Goal: Task Accomplishment & Management: Complete application form

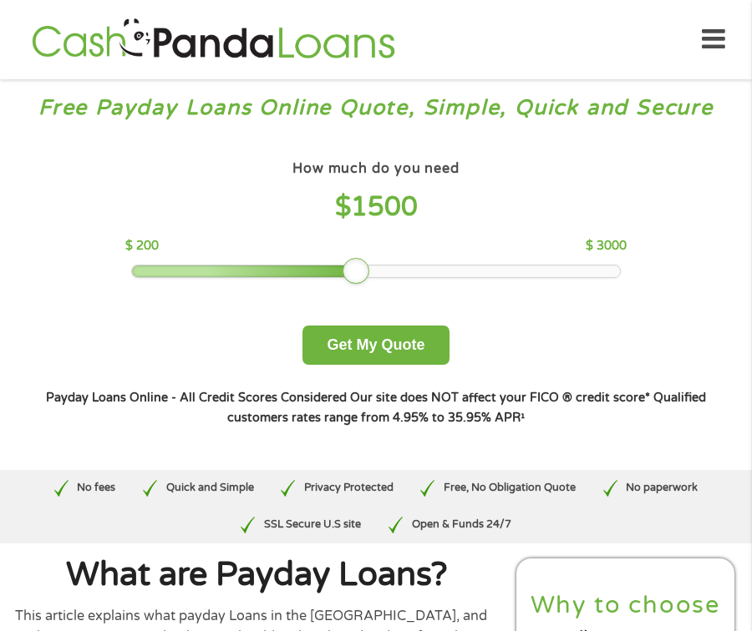
drag, startPoint x: 267, startPoint y: 268, endPoint x: 347, endPoint y: 263, distance: 80.3
click at [347, 263] on div at bounding box center [355, 271] width 27 height 27
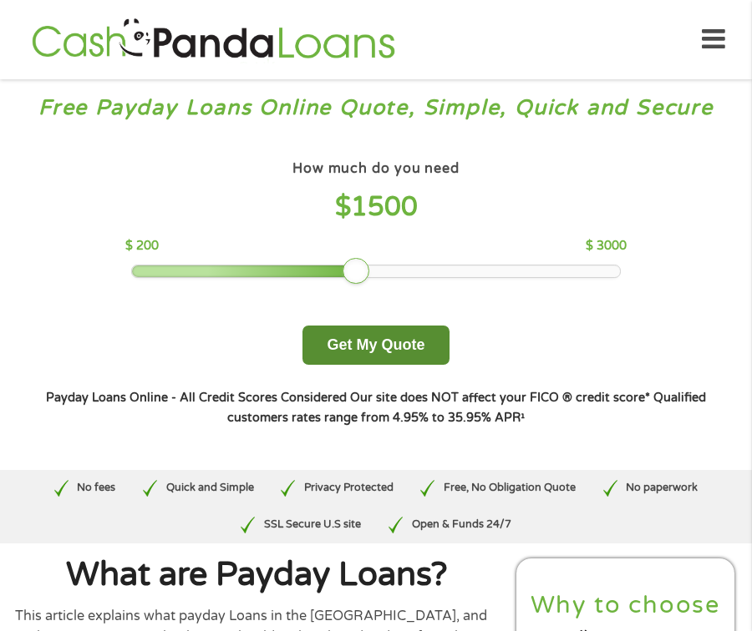
click at [362, 349] on button "Get My Quote" at bounding box center [375, 345] width 146 height 39
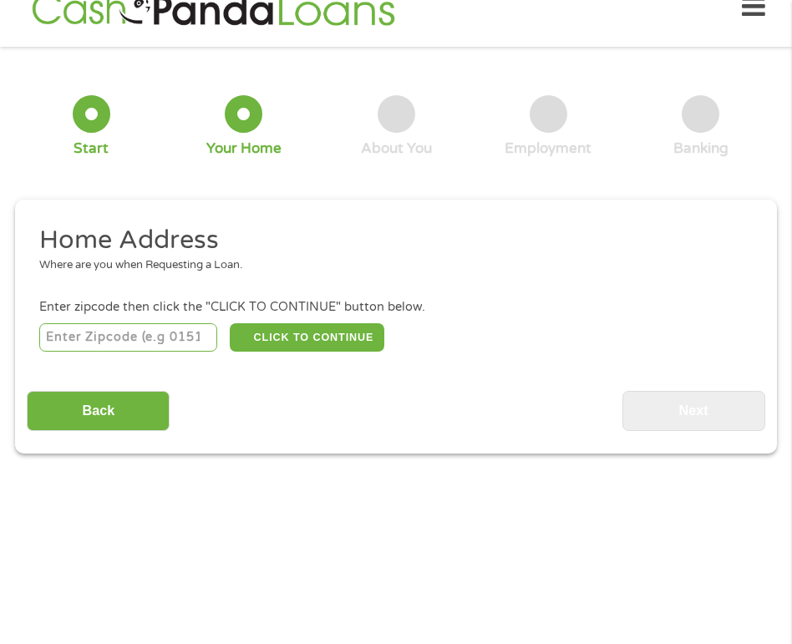
scroll to position [44, 0]
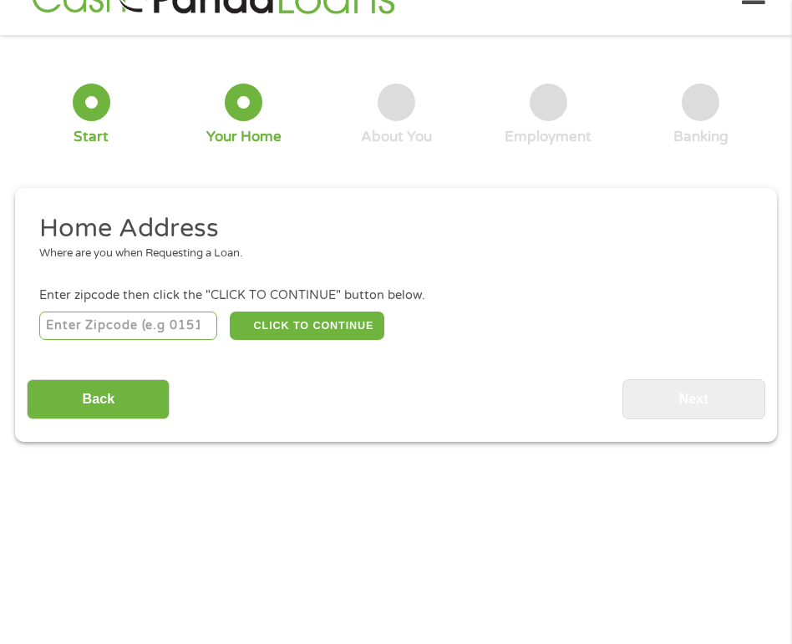
click at [133, 326] on input "number" at bounding box center [128, 325] width 179 height 28
type input "05301"
select select "[US_STATE]"
click at [290, 326] on button "CLICK TO CONTINUE" at bounding box center [307, 325] width 154 height 28
type input "05301"
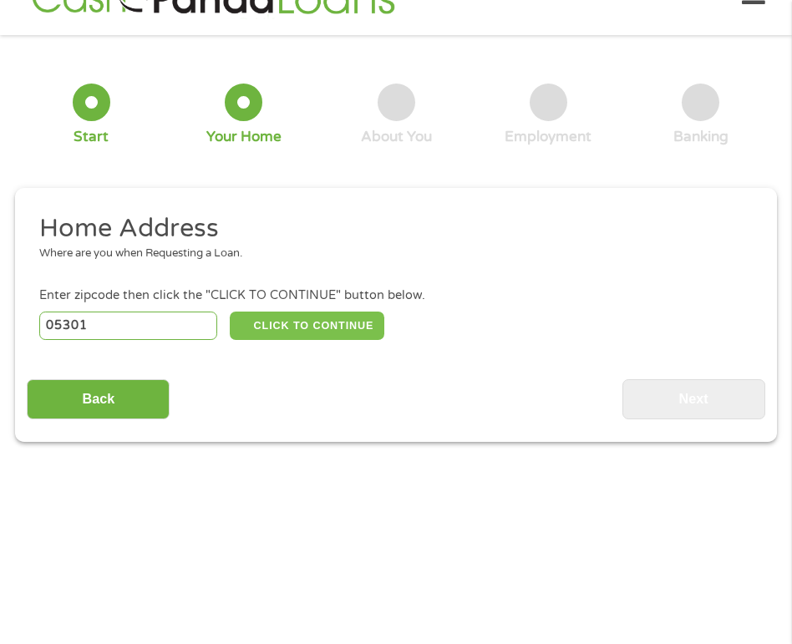
type input "Brattleboro"
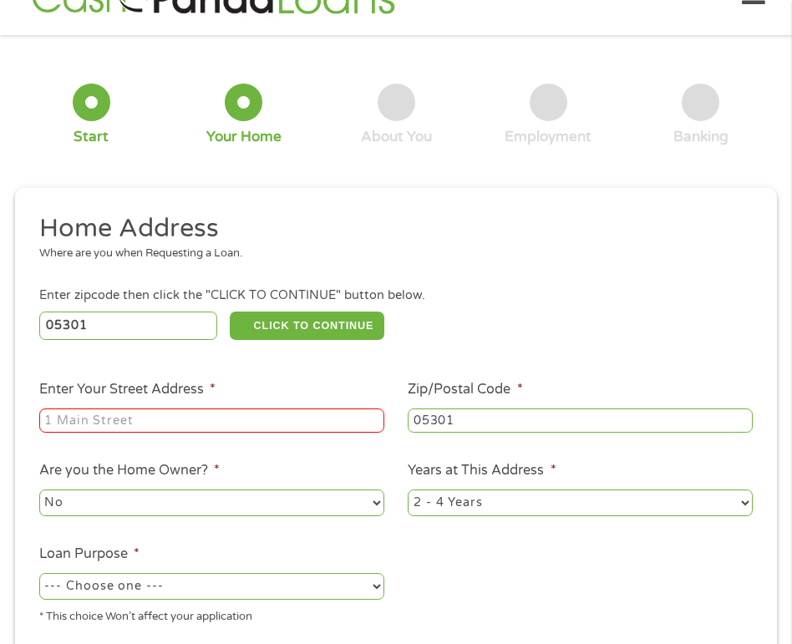
click at [234, 421] on input "Enter Your Street Address *" at bounding box center [211, 420] width 345 height 25
type input "[STREET_ADDRESS]"
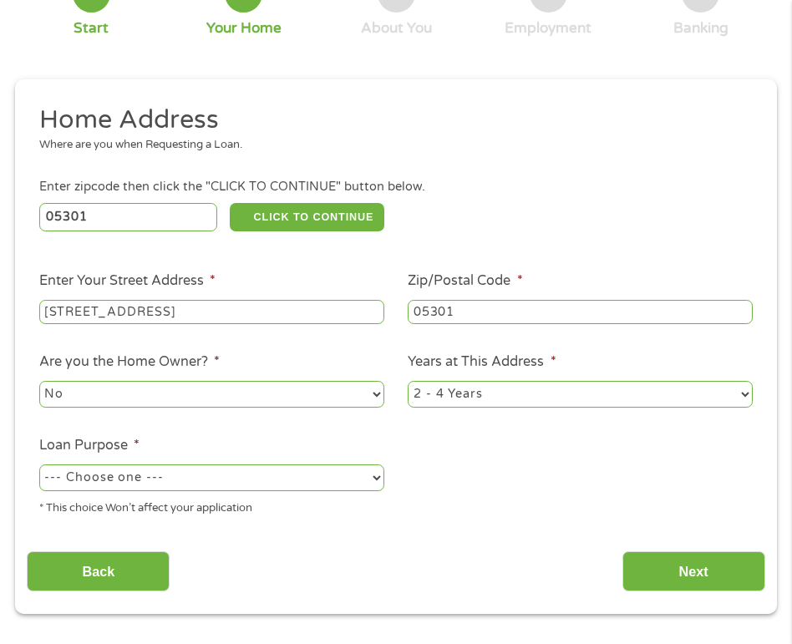
scroll to position [154, 0]
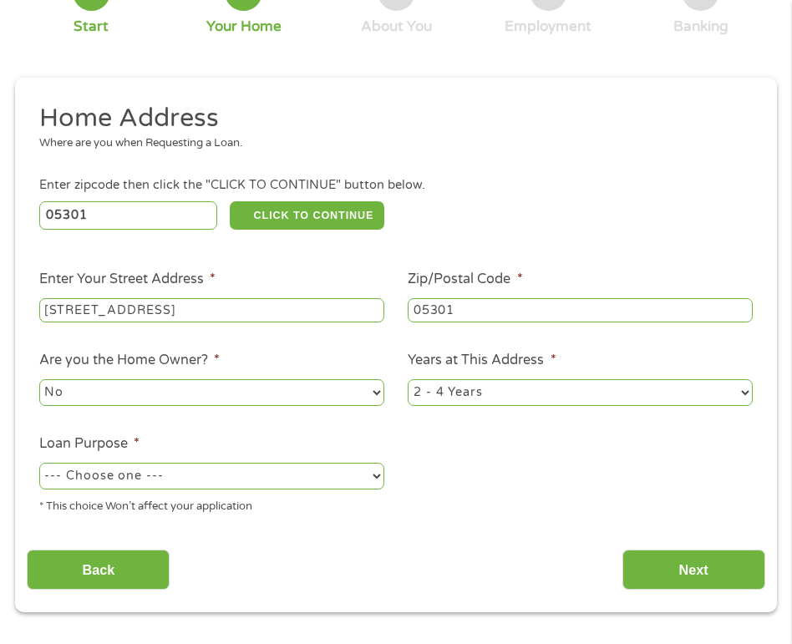
click at [255, 395] on select "No Yes" at bounding box center [211, 392] width 345 height 27
select select "yes"
click at [39, 380] on select "No Yes" at bounding box center [211, 392] width 345 height 27
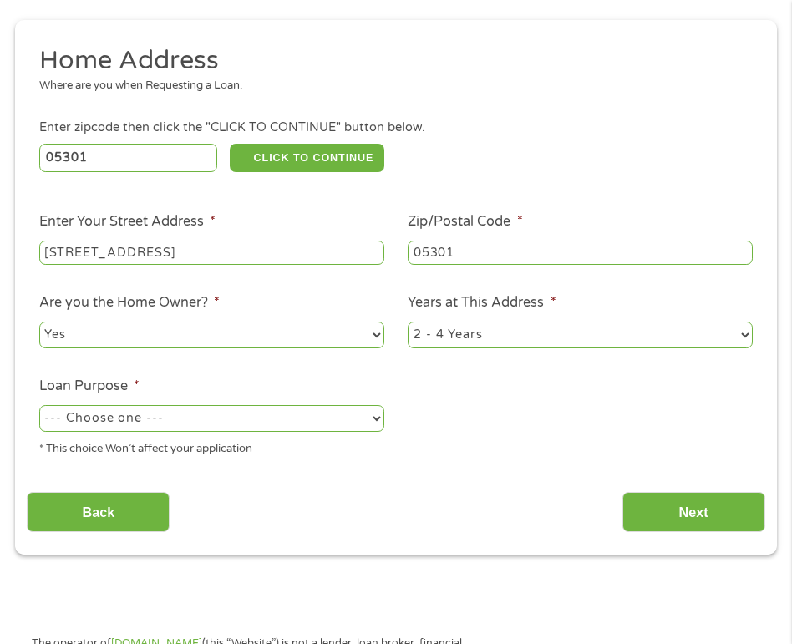
scroll to position [213, 0]
click at [746, 331] on select "1 Year or less 1 - 2 Years 2 - 4 Years Over 4 Years" at bounding box center [579, 334] width 345 height 27
select select "60months"
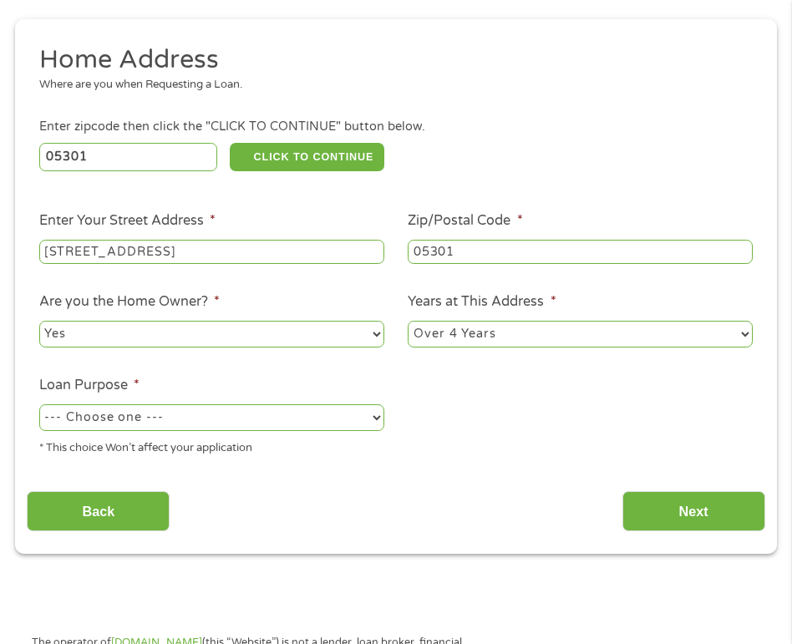
click at [407, 321] on select "1 Year or less 1 - 2 Years 2 - 4 Years Over 4 Years" at bounding box center [579, 334] width 345 height 27
click at [379, 418] on select "--- Choose one --- Pay Bills Debt Consolidation Home Improvement Major Purchase…" at bounding box center [211, 417] width 345 height 27
select select "paybills"
click at [39, 405] on select "--- Choose one --- Pay Bills Debt Consolidation Home Improvement Major Purchase…" at bounding box center [211, 417] width 345 height 27
click at [678, 504] on input "Next" at bounding box center [693, 511] width 143 height 41
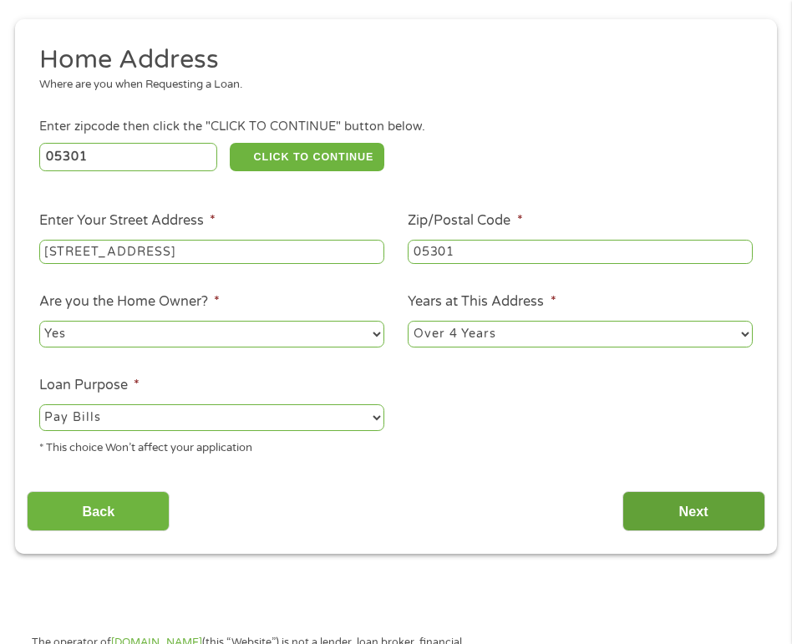
scroll to position [8, 0]
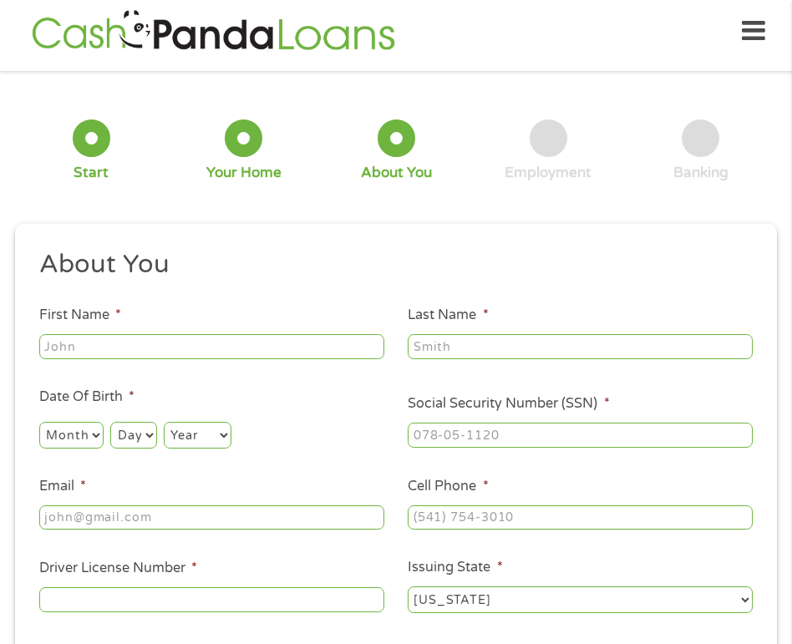
click at [249, 347] on input "First Name *" at bounding box center [211, 346] width 345 height 25
type input "[PERSON_NAME]"
type input "[PERSON_NAME][EMAIL_ADDRESS][DOMAIN_NAME]"
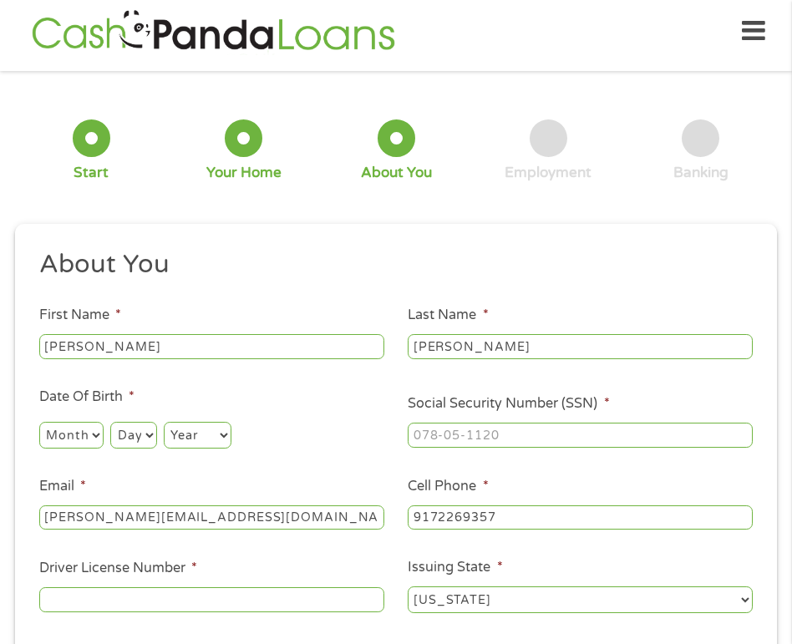
type input "[PHONE_NUMBER]"
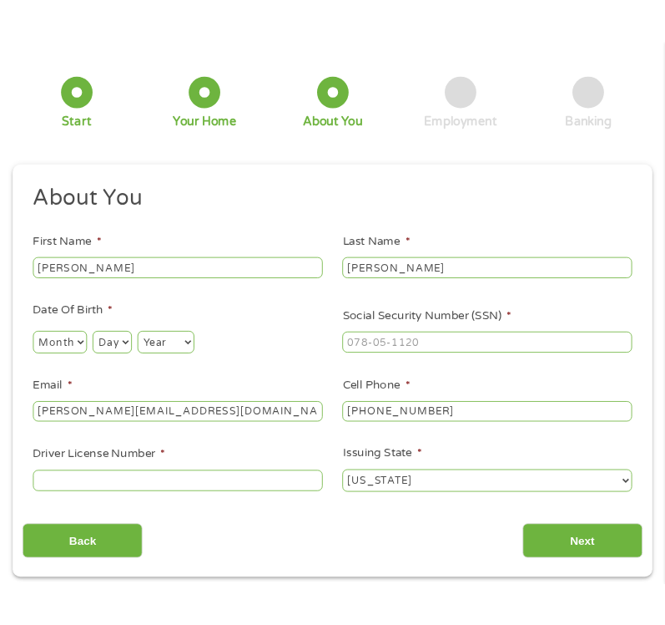
scroll to position [103, 0]
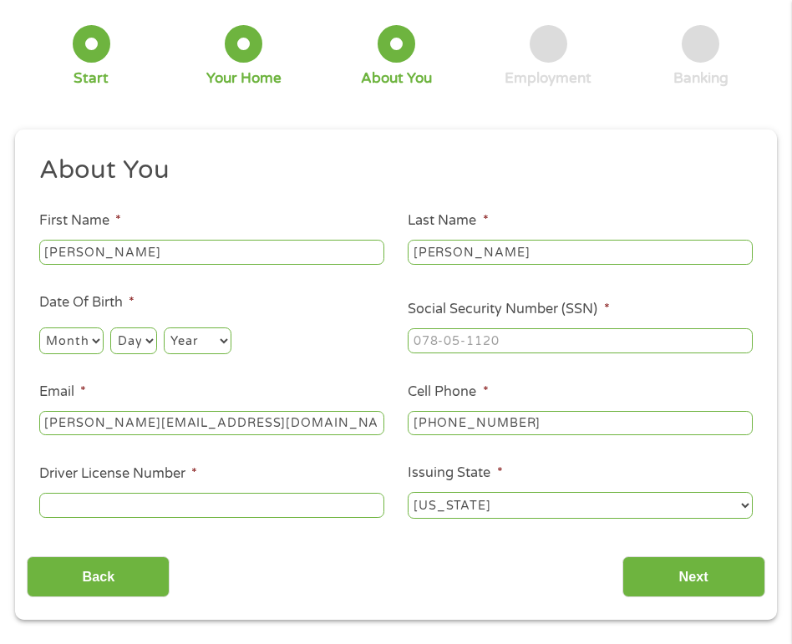
click at [80, 347] on select "Month 1 2 3 4 5 6 7 8 9 10 11 12" at bounding box center [71, 340] width 64 height 27
select select "11"
click at [39, 328] on select "Month 1 2 3 4 5 6 7 8 9 10 11 12" at bounding box center [71, 340] width 64 height 27
click at [146, 342] on select "Day 1 2 3 4 5 6 7 8 9 10 11 12 13 14 15 16 17 18 19 20 21 22 23 24 25 26 27 28 …" at bounding box center [133, 340] width 46 height 27
select select "8"
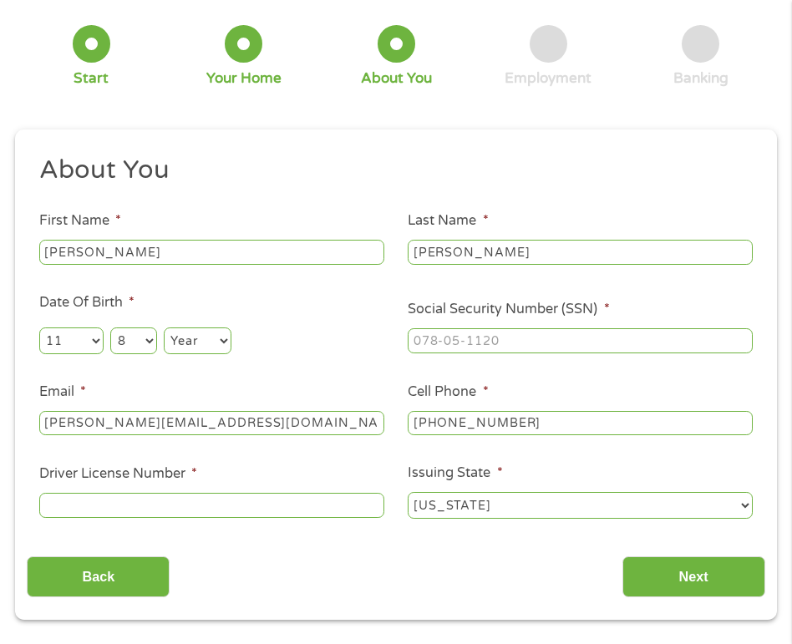
click at [110, 328] on select "Day 1 2 3 4 5 6 7 8 9 10 11 12 13 14 15 16 17 18 19 20 21 22 23 24 25 26 27 28 …" at bounding box center [133, 340] width 46 height 27
click at [224, 338] on select "Year [DATE] 2006 2005 2004 2003 2002 2001 2000 1999 1998 1997 1996 1995 1994 19…" at bounding box center [198, 340] width 68 height 27
select select "1967"
click at [164, 328] on select "Year [DATE] 2006 2005 2004 2003 2002 2001 2000 1999 1998 1997 1996 1995 1994 19…" at bounding box center [198, 340] width 68 height 27
click at [451, 342] on input "___-__-____" at bounding box center [579, 340] width 345 height 25
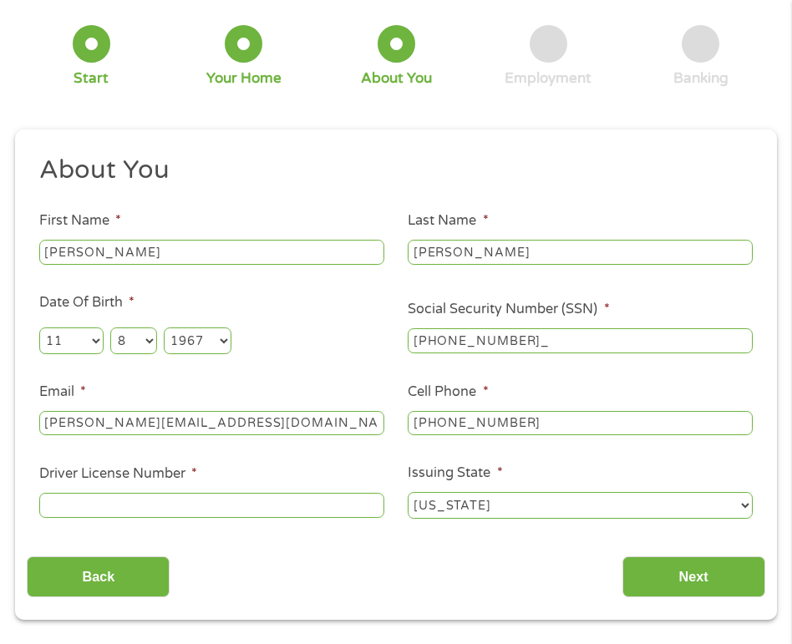
type input "559-37-6396"
click at [129, 504] on input "Driver License Number *" at bounding box center [211, 505] width 345 height 25
click at [237, 509] on input "Driver License Number *" at bounding box center [211, 505] width 345 height 25
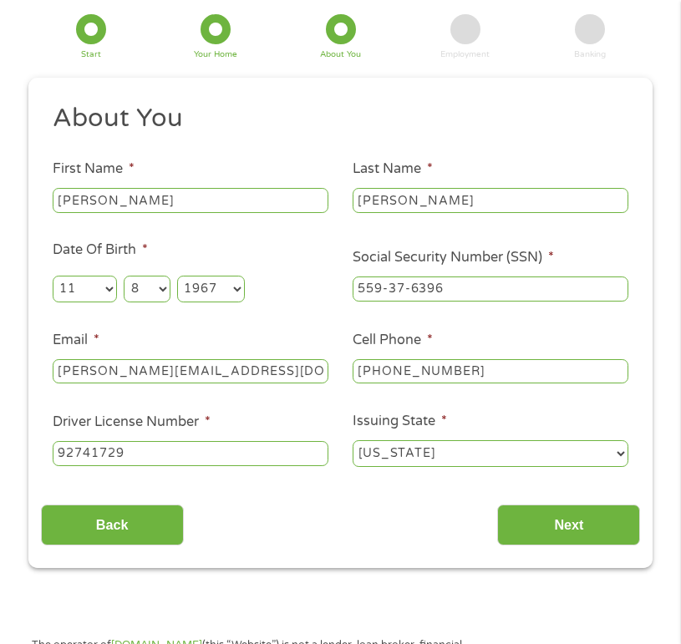
type input "92741729"
click at [440, 456] on select "[US_STATE] [US_STATE] [US_STATE] [US_STATE] [US_STATE] [US_STATE] [US_STATE] [U…" at bounding box center [490, 453] width 276 height 27
click at [352, 442] on select "[US_STATE] [US_STATE] [US_STATE] [US_STATE] [US_STATE] [US_STATE] [US_STATE] [U…" at bounding box center [490, 453] width 276 height 27
click at [560, 529] on input "Next" at bounding box center [568, 524] width 143 height 41
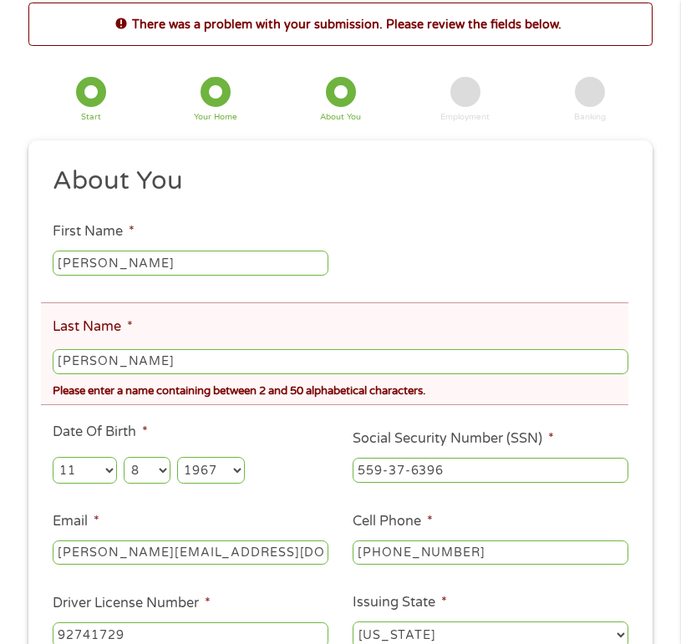
scroll to position [22, 0]
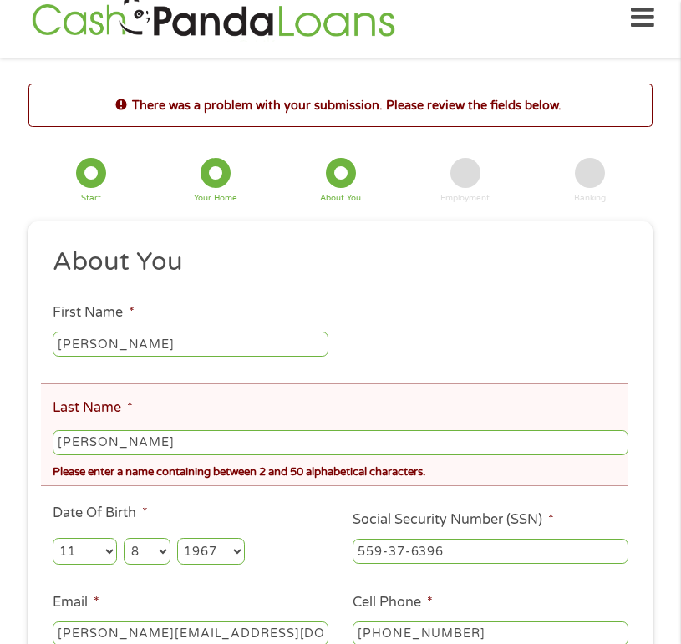
click at [114, 443] on input "[PERSON_NAME]" at bounding box center [340, 442] width 575 height 25
click at [168, 443] on input "NaudonThomas" at bounding box center [340, 442] width 575 height 25
type input "NaudonThomas"
click at [246, 499] on ul "About You This field is hidden when viewing the form Title * --- Choose one ---…" at bounding box center [341, 494] width 600 height 499
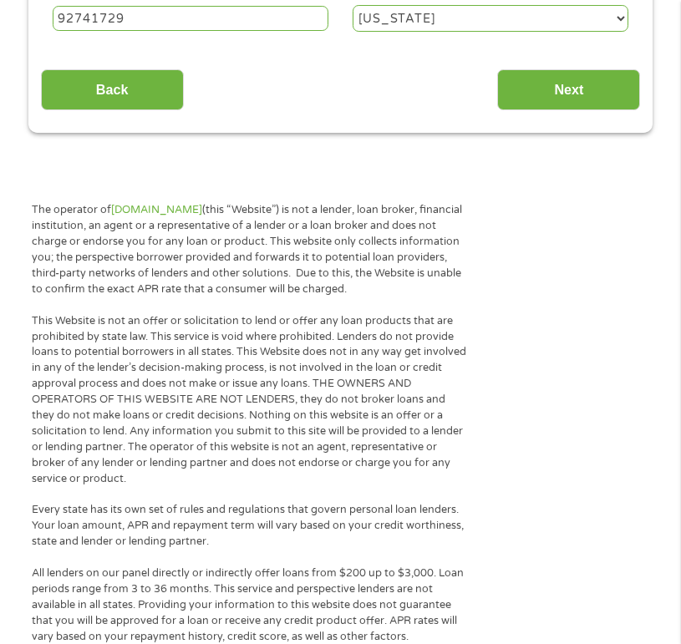
scroll to position [752, 0]
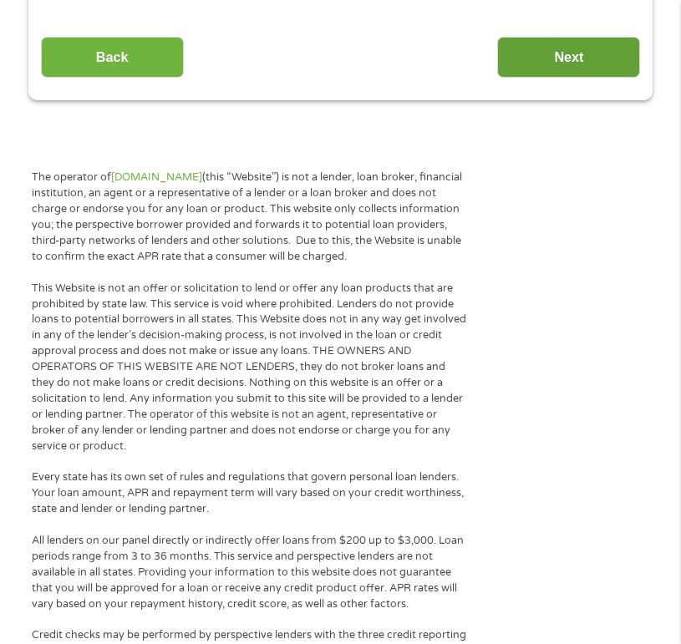
click at [583, 52] on input "Next" at bounding box center [568, 57] width 143 height 41
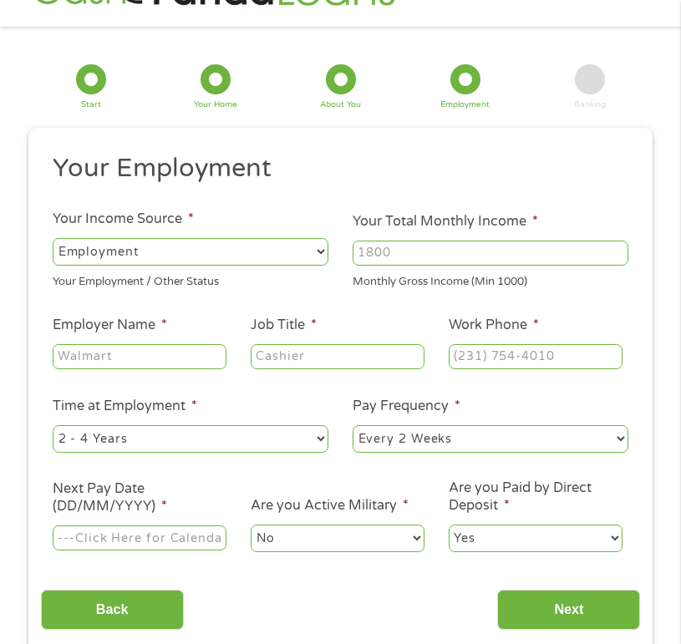
scroll to position [56, 0]
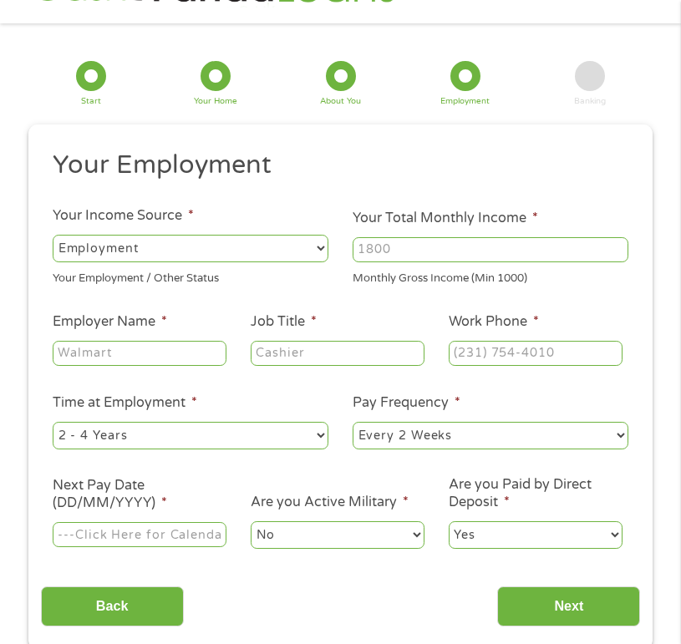
click at [215, 246] on select "--- Choose one --- Employment [DEMOGRAPHIC_DATA] Benefits" at bounding box center [191, 248] width 276 height 27
select select "selfEmployed"
click at [53, 235] on select "--- Choose one --- Employment [DEMOGRAPHIC_DATA] Benefits" at bounding box center [191, 248] width 276 height 27
click at [411, 247] on input "Your Total Monthly Income *" at bounding box center [490, 249] width 276 height 25
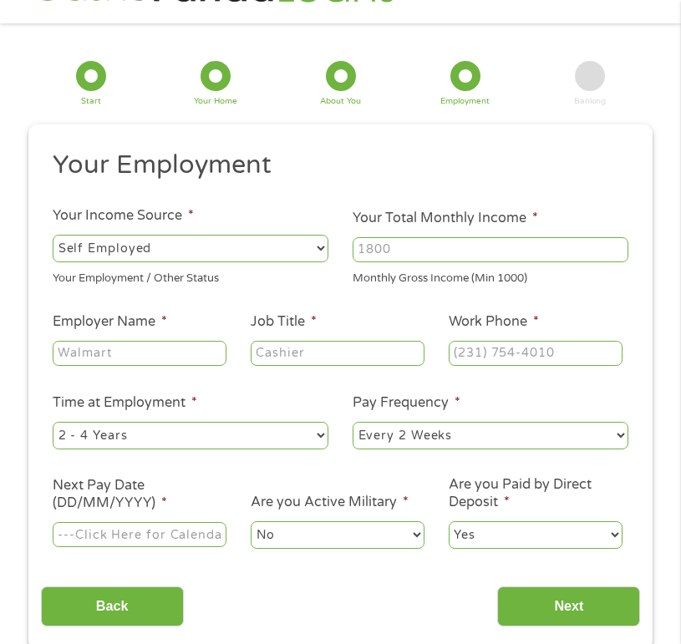
click at [411, 248] on input "Your Total Monthly Income *" at bounding box center [490, 249] width 276 height 25
type input "8500"
click at [151, 358] on input "Employer Name *" at bounding box center [140, 353] width 174 height 25
type input "Good Body Products"
type input "C"
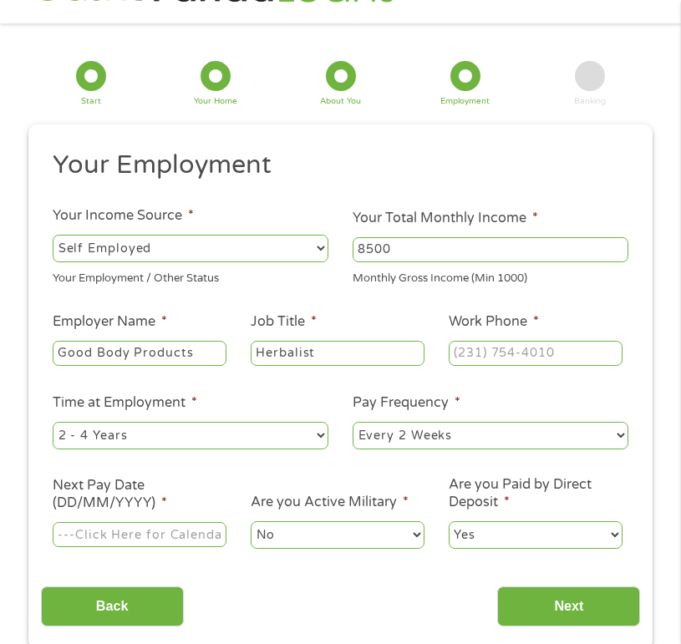
type input "Herbalist"
type input "[PHONE_NUMBER]"
click at [146, 430] on select "--- Choose one --- 1 Year or less 1 - 2 Years 2 - 4 Years Over 4 Years" at bounding box center [191, 435] width 276 height 27
select select "60months"
click at [53, 423] on select "--- Choose one --- 1 Year or less 1 - 2 Years 2 - 4 Years Over 4 Years" at bounding box center [191, 435] width 276 height 27
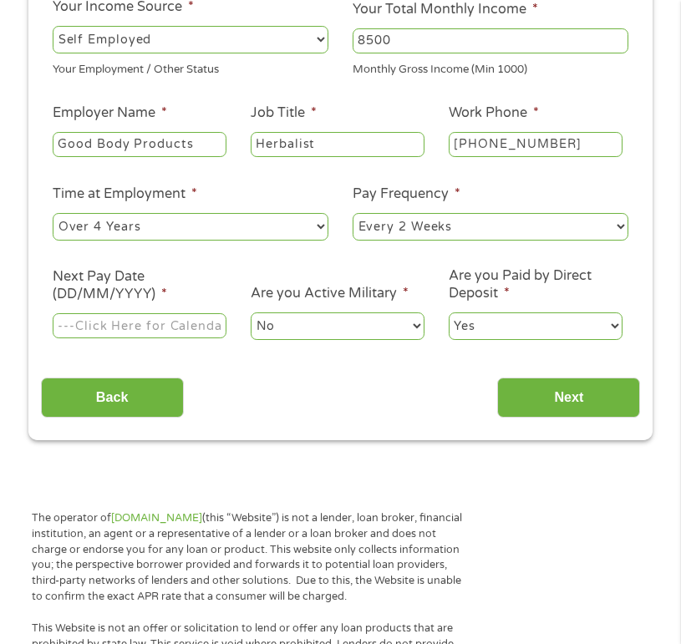
scroll to position [297, 0]
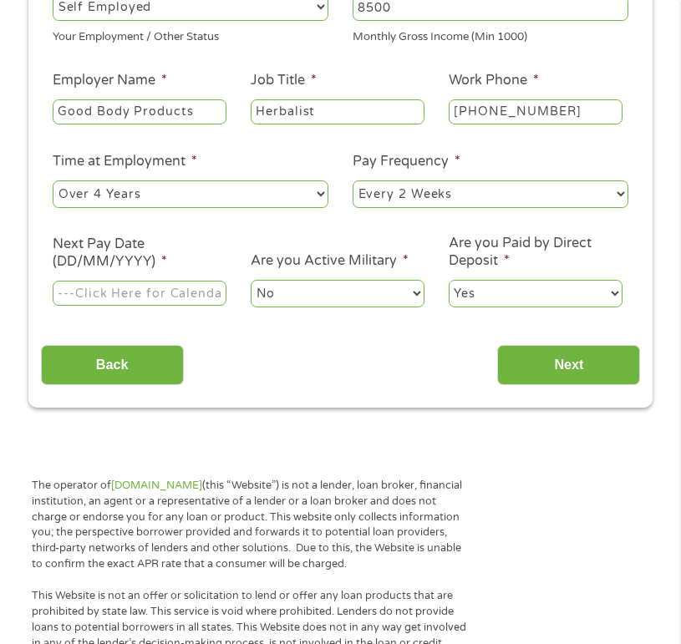
click at [156, 286] on input "Next Pay Date (DD/MM/YYYY) *" at bounding box center [140, 293] width 174 height 25
click at [117, 264] on label "Next Pay Date (DD/MM/YYYY) *" at bounding box center [140, 252] width 174 height 35
click at [117, 281] on input "Next Pay Date (DD/MM/YYYY) *" at bounding box center [140, 293] width 174 height 25
click at [90, 260] on label "Next Pay Date (DD/MM/YYYY) *" at bounding box center [140, 252] width 174 height 35
click at [90, 281] on input "Next Pay Date (DD/MM/YYYY) *" at bounding box center [140, 293] width 174 height 25
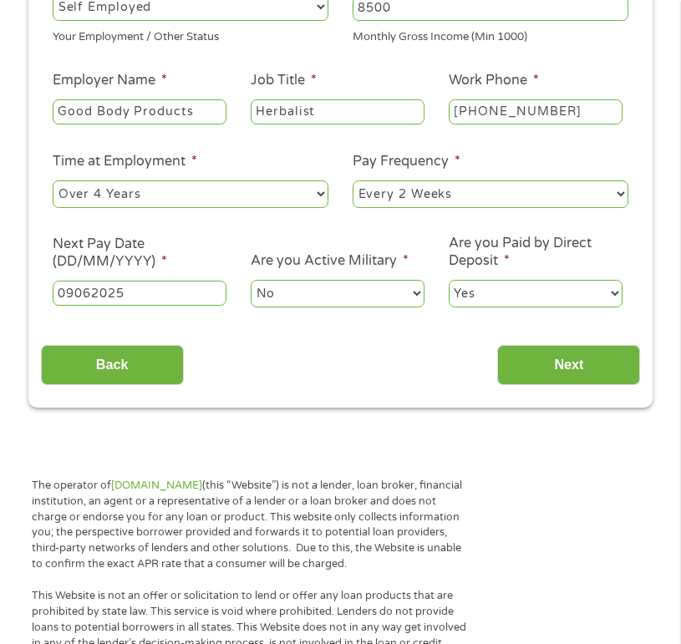
click at [78, 292] on input "09062025" at bounding box center [140, 293] width 174 height 25
click at [97, 295] on input "09/062025" at bounding box center [140, 293] width 174 height 25
type input "[DATE]"
click at [615, 291] on select "Yes No" at bounding box center [535, 293] width 174 height 27
click at [590, 368] on input "Next" at bounding box center [568, 365] width 143 height 41
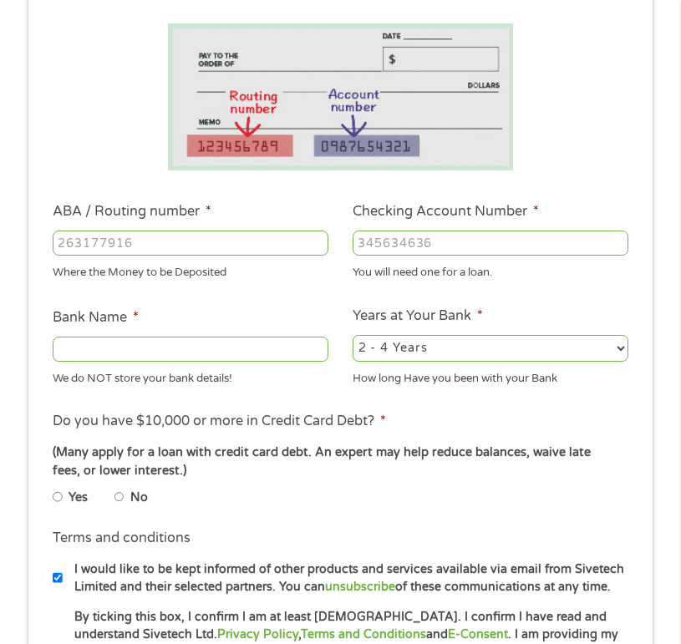
scroll to position [264, 0]
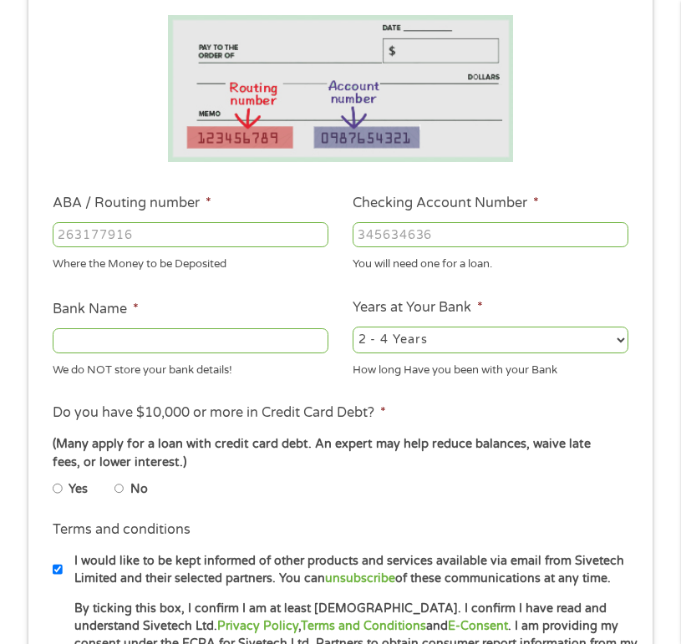
click at [195, 235] on input "ABA / Routing number *" at bounding box center [191, 234] width 276 height 25
click at [67, 233] on input "ABA / Routing number *" at bounding box center [191, 234] width 276 height 25
type input "221172186"
type input "PEOPLES UNITED BANK NA"
type input "221172186"
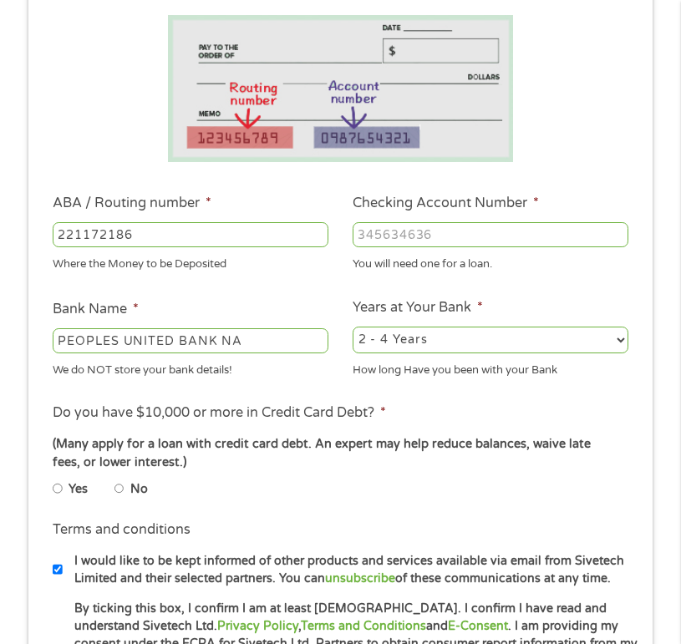
click at [385, 231] on input "Checking Account Number *" at bounding box center [490, 234] width 276 height 25
type input "6500372758"
click at [265, 341] on input "PEOPLES UNITED BANK NA" at bounding box center [191, 340] width 276 height 25
click at [208, 342] on input "PEOPLES UNITED BANK NA" at bounding box center [191, 340] width 276 height 25
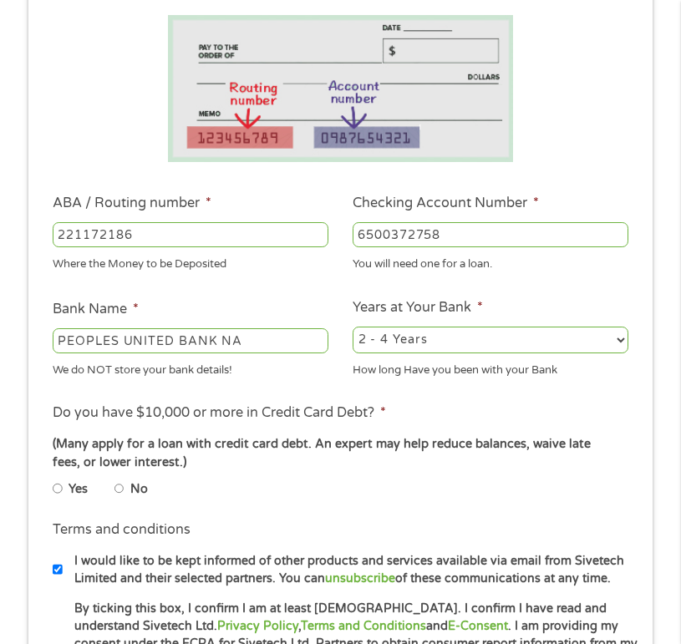
click at [208, 342] on input "PEOPLES UNITED BANK NA" at bounding box center [191, 340] width 276 height 25
type input "M&T"
click at [623, 342] on select "2 - 4 Years 6 - 12 Months 1 - 2 Years Over 4 Years" at bounding box center [490, 339] width 276 height 27
select select "60months"
click at [352, 326] on select "2 - 4 Years 6 - 12 Months 1 - 2 Years Over 4 Years" at bounding box center [490, 339] width 276 height 27
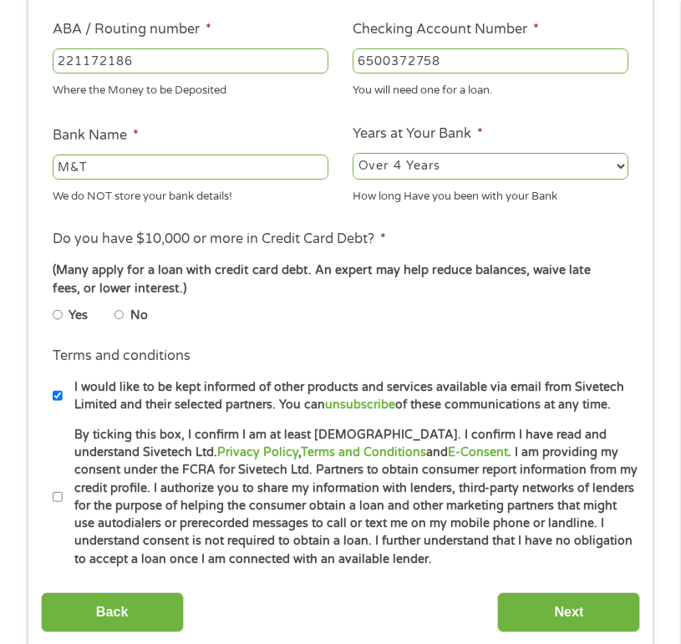
scroll to position [439, 0]
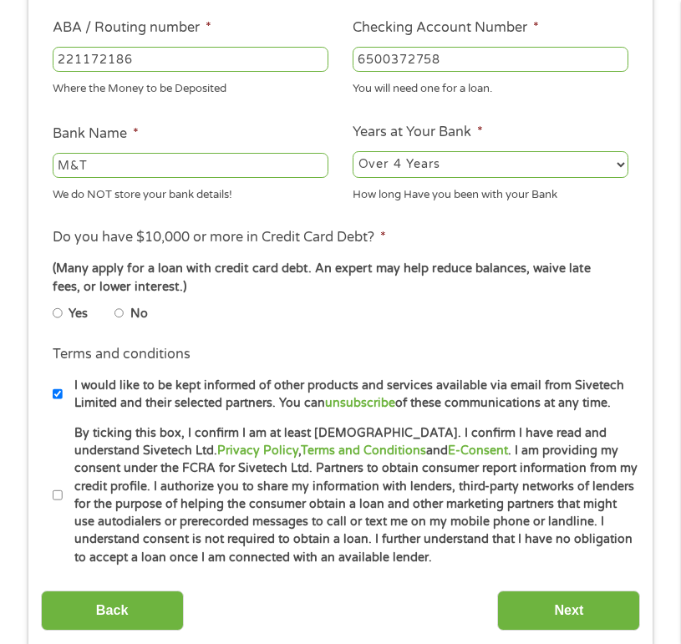
click at [119, 315] on input "No" at bounding box center [119, 313] width 10 height 20
radio input "true"
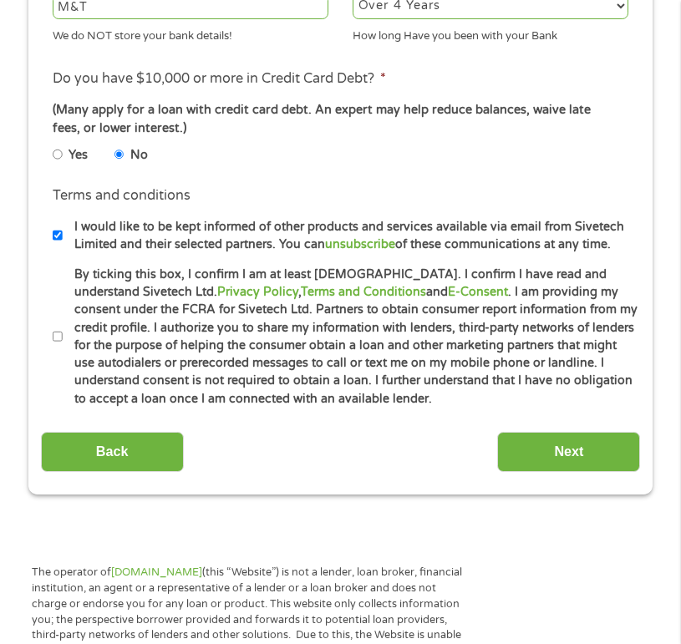
scroll to position [599, 0]
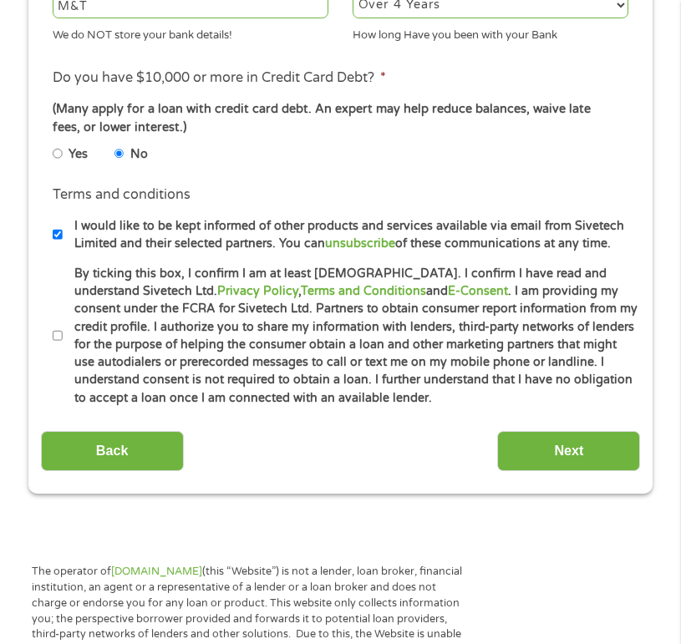
click at [55, 331] on input "By ticking this box, I confirm I am at least [DEMOGRAPHIC_DATA]. I confirm I ha…" at bounding box center [58, 336] width 10 height 20
checkbox input "true"
click at [576, 454] on input "Next" at bounding box center [568, 451] width 143 height 41
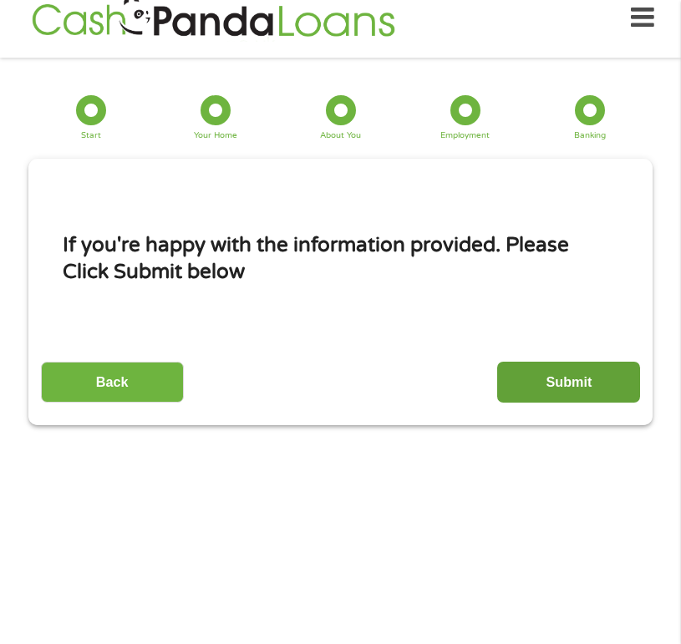
click at [569, 382] on input "Submit" at bounding box center [568, 382] width 143 height 41
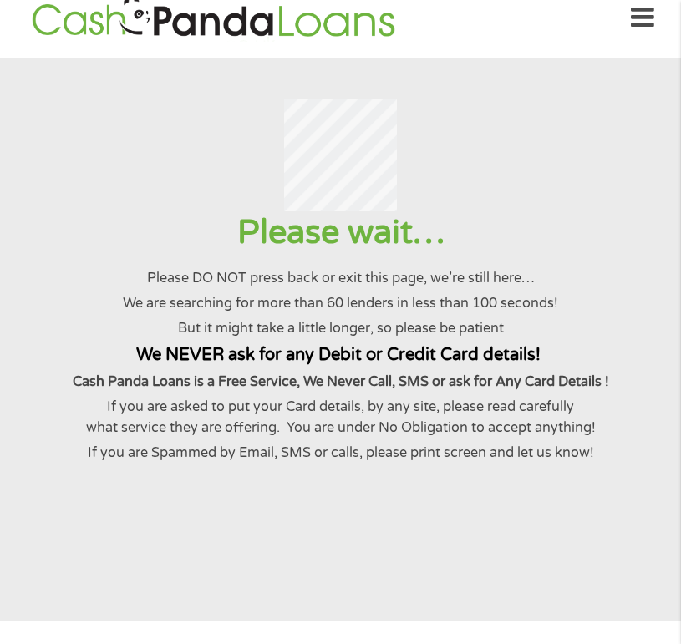
scroll to position [0, 0]
